Goal: Transaction & Acquisition: Purchase product/service

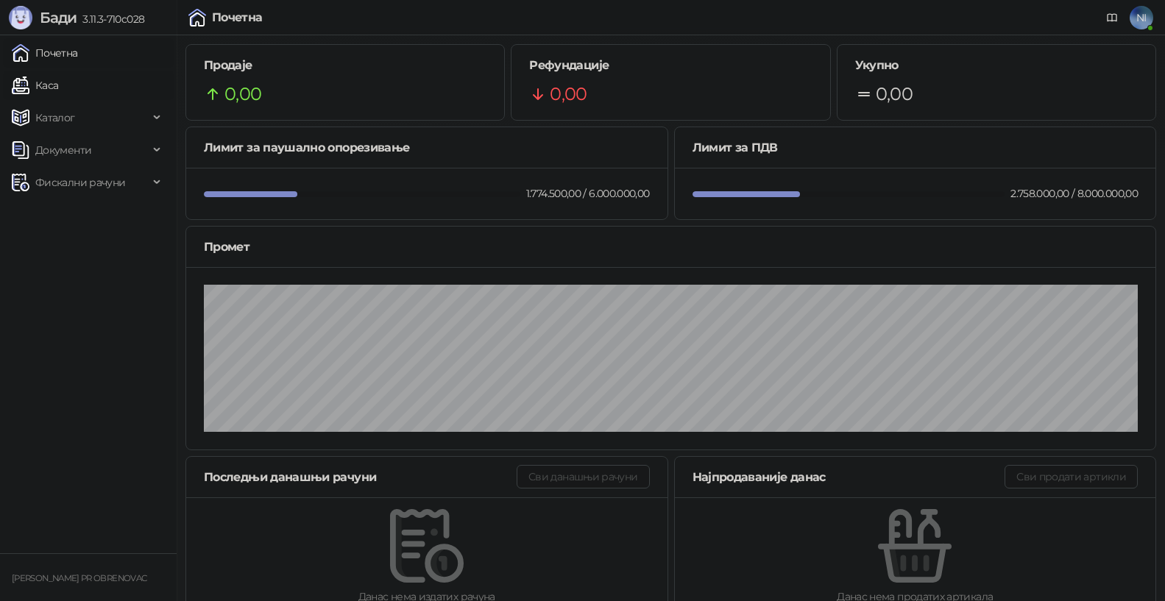
click at [58, 80] on link "Каса" at bounding box center [35, 85] width 46 height 29
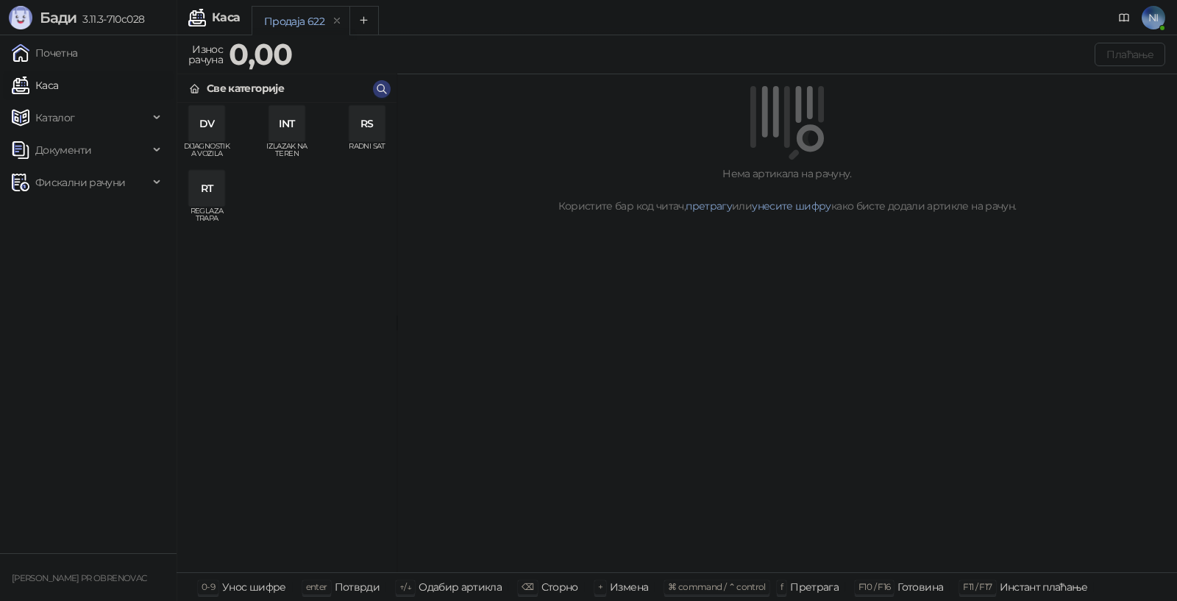
drag, startPoint x: 381, startPoint y: 121, endPoint x: 327, endPoint y: 192, distance: 89.3
click at [380, 121] on div "RS" at bounding box center [366, 123] width 35 height 35
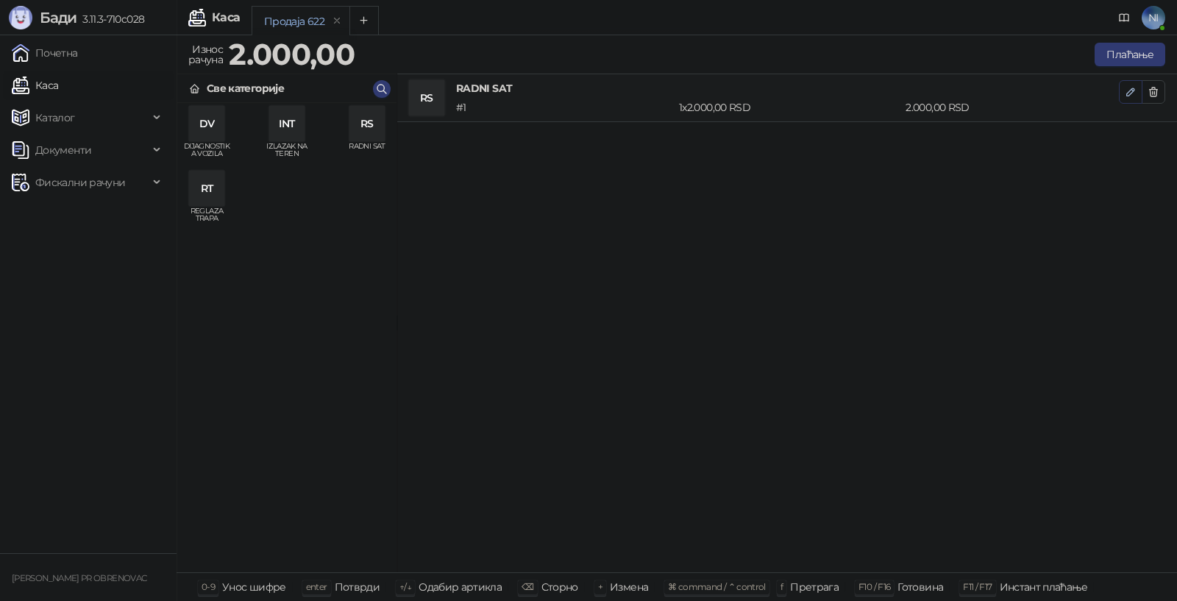
click at [1128, 98] on span "button" at bounding box center [1131, 92] width 12 height 14
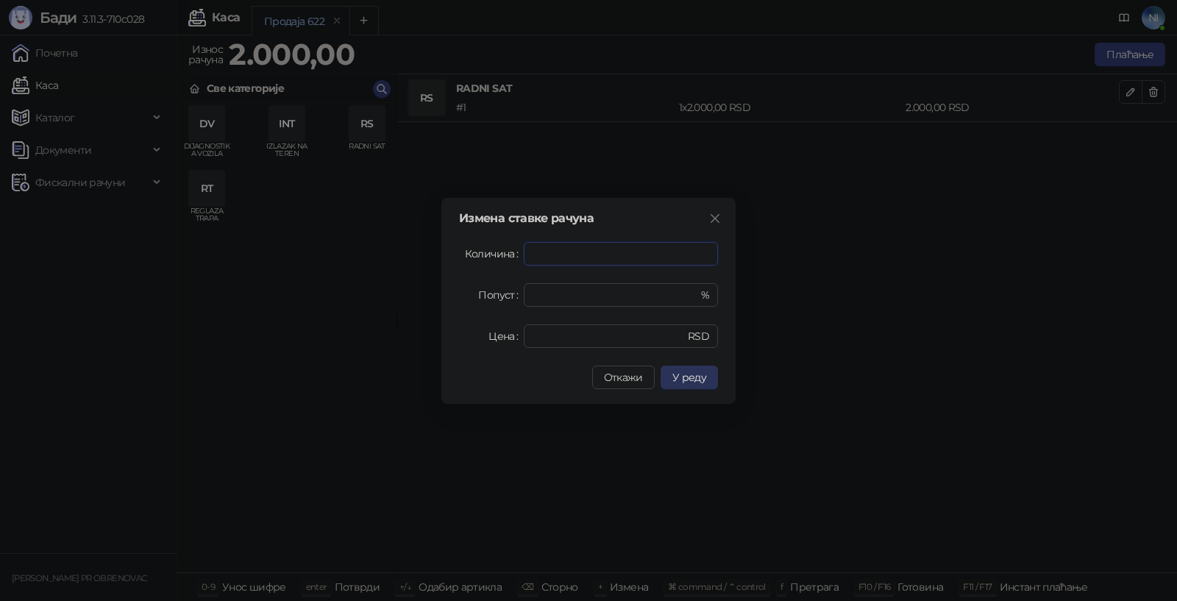
type input "*"
click at [699, 383] on span "У реду" at bounding box center [690, 377] width 34 height 13
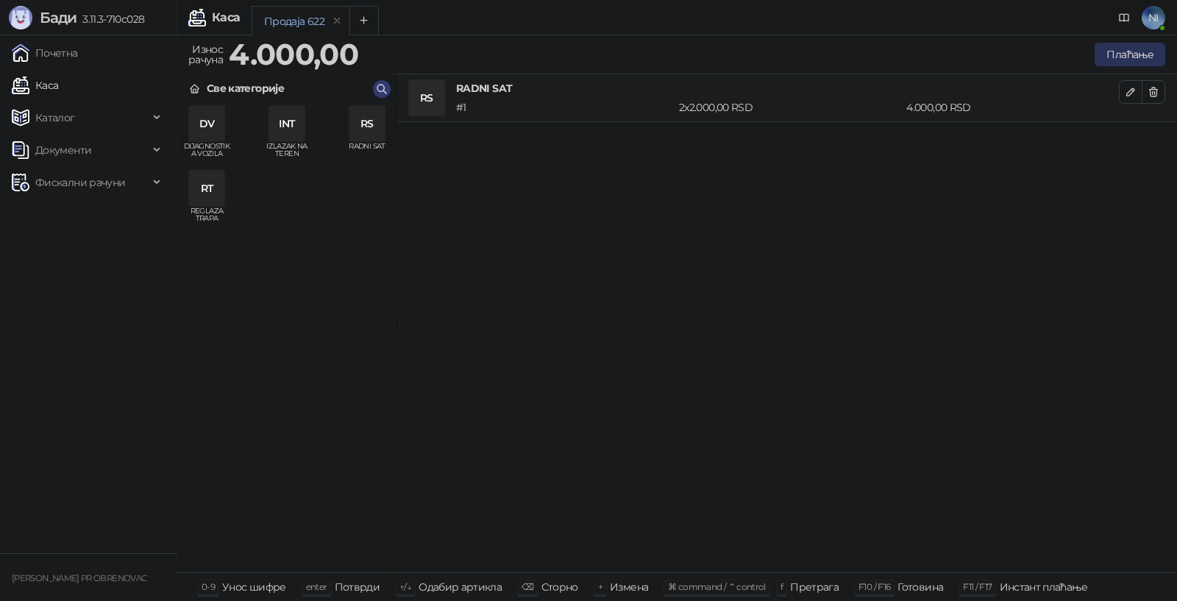
click at [1122, 51] on button "Плаћање" at bounding box center [1130, 55] width 71 height 24
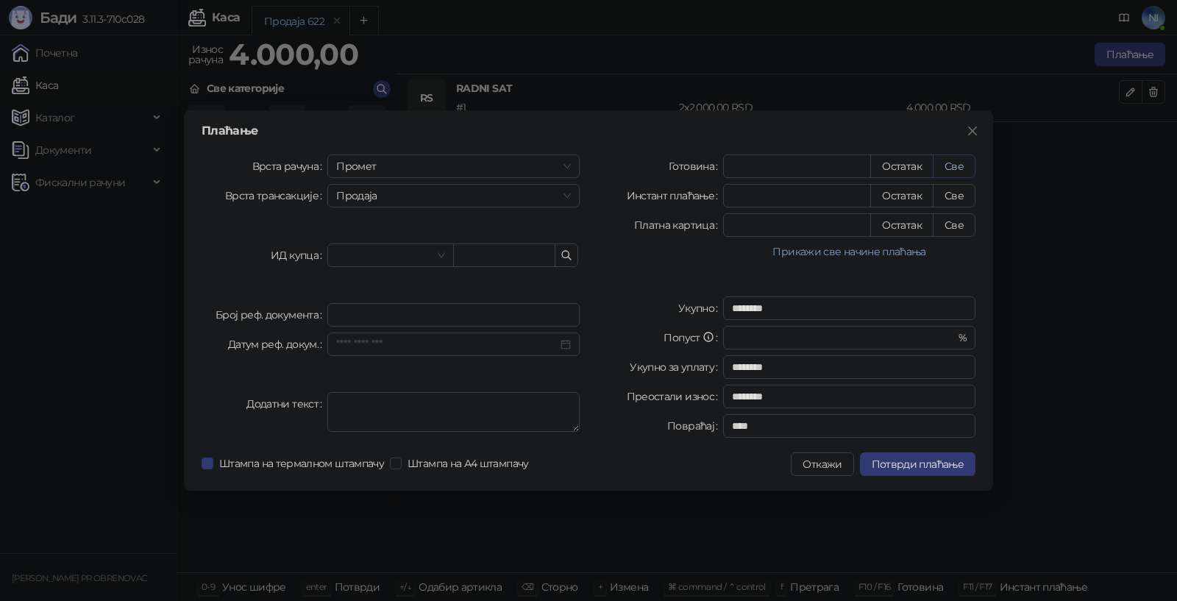
click at [961, 167] on button "Све" at bounding box center [954, 167] width 43 height 24
type input "****"
click at [931, 464] on span "Потврди плаћање" at bounding box center [918, 464] width 92 height 13
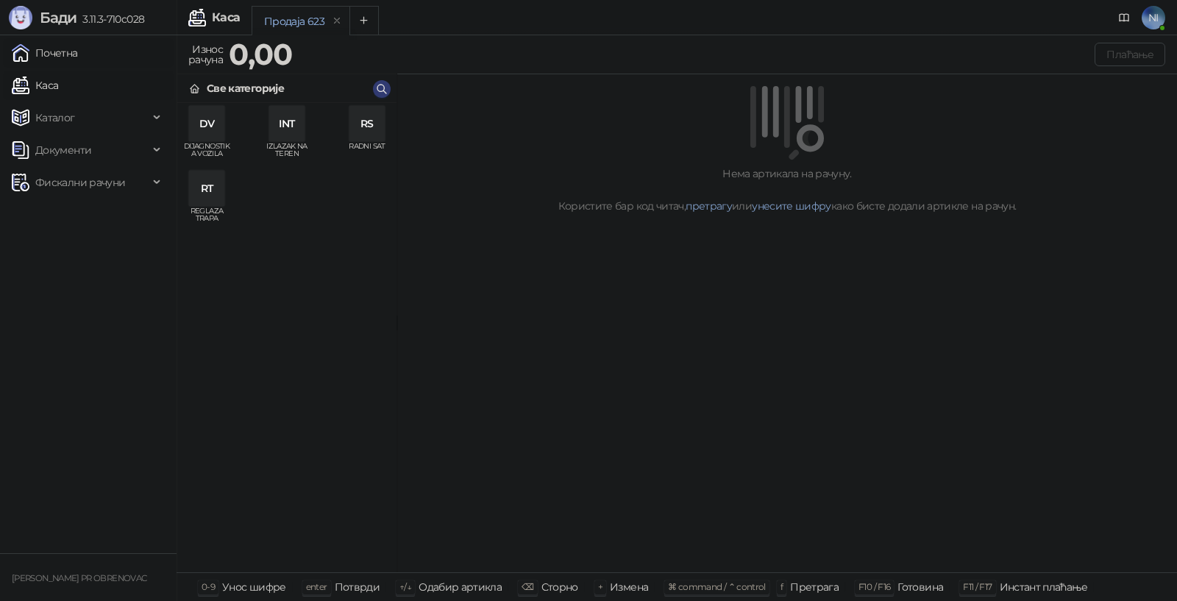
drag, startPoint x: 77, startPoint y: 63, endPoint x: 141, endPoint y: 1, distance: 89.0
click at [77, 63] on link "Почетна" at bounding box center [45, 52] width 66 height 29
